Goal: Task Accomplishment & Management: Complete application form

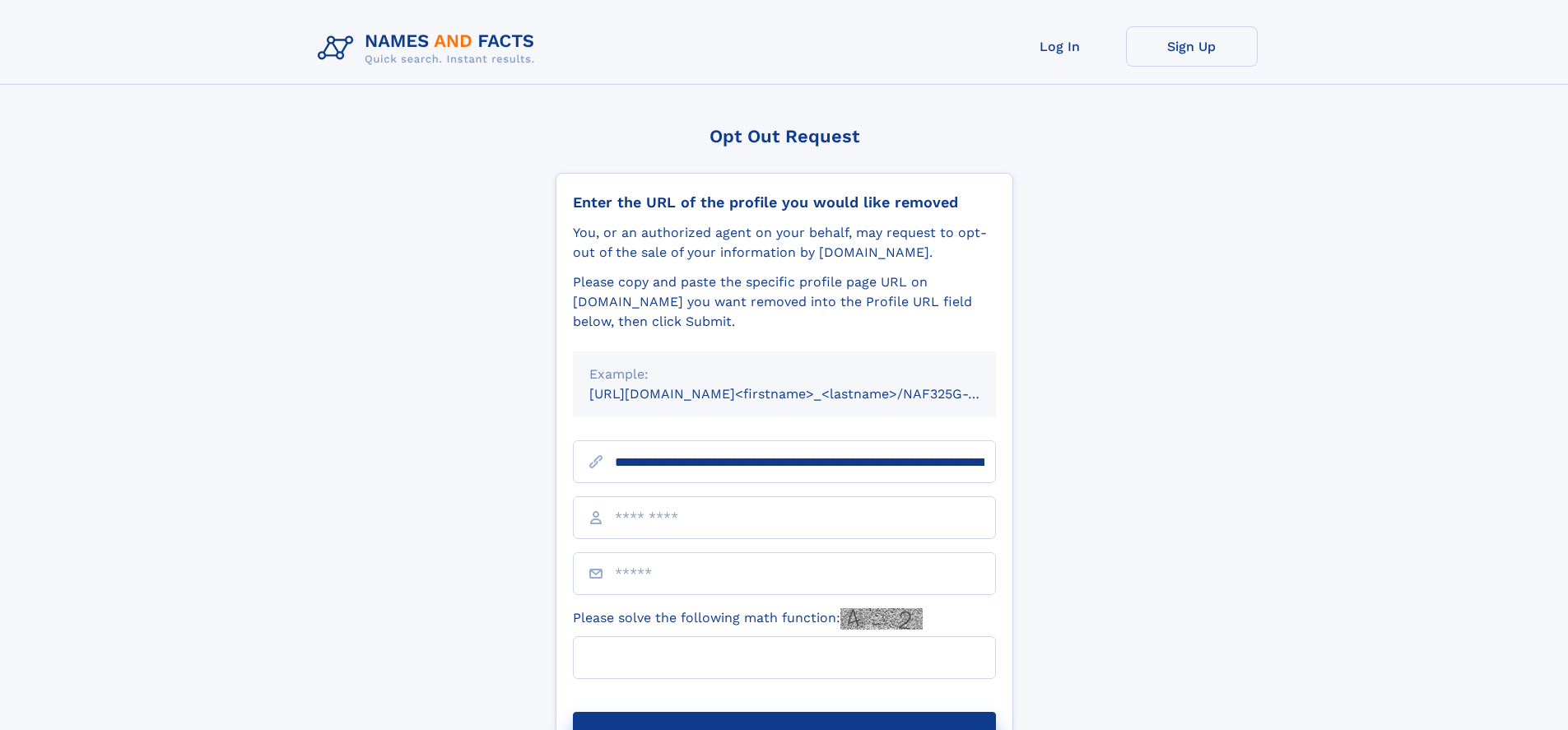
scroll to position [0, 178]
type input "**********"
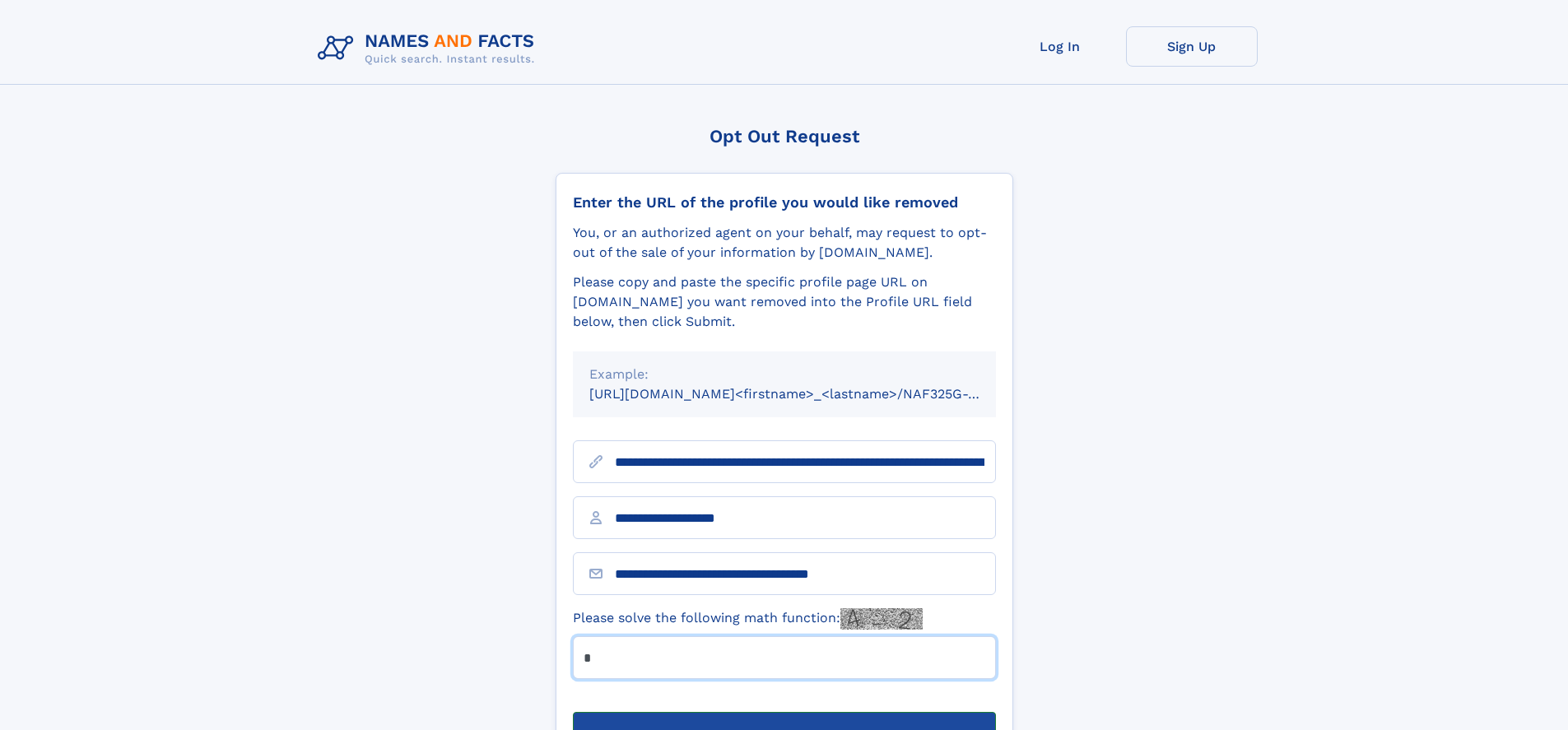
type input "*"
click at [784, 712] on button "Submit Opt Out Request" at bounding box center [784, 738] width 422 height 53
